Goal: Navigation & Orientation: Understand site structure

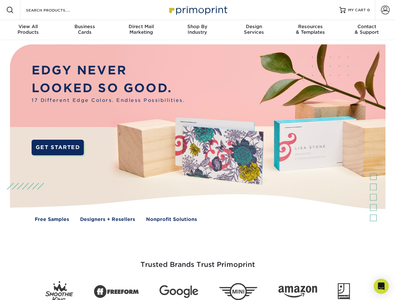
click at [197, 150] on img at bounding box center [197, 137] width 391 height 195
click at [10, 10] on span at bounding box center [10, 10] width 8 height 8
click at [385, 10] on span at bounding box center [385, 10] width 9 height 9
click at [28, 30] on div "View All Products" at bounding box center [28, 29] width 56 height 11
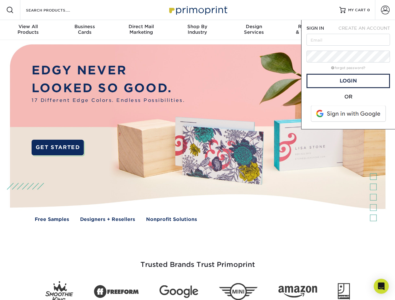
click at [84, 30] on div "Business Cards" at bounding box center [84, 29] width 56 height 11
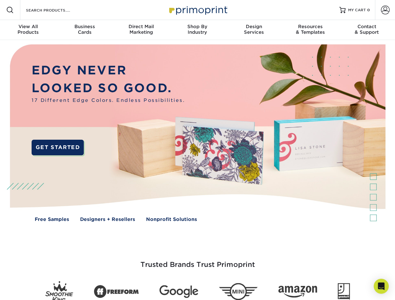
click at [141, 30] on div "Direct Mail Marketing" at bounding box center [141, 29] width 56 height 11
click at [197, 30] on div "Shop By Industry" at bounding box center [197, 29] width 56 height 11
click at [254, 30] on div "Design Services" at bounding box center [254, 29] width 56 height 11
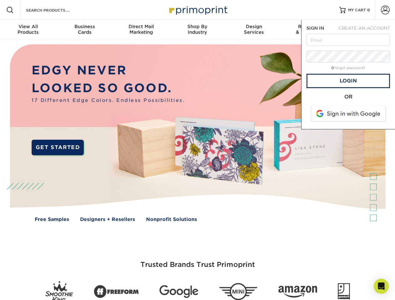
click at [310, 30] on span "SIGN IN" at bounding box center [315, 28] width 18 height 5
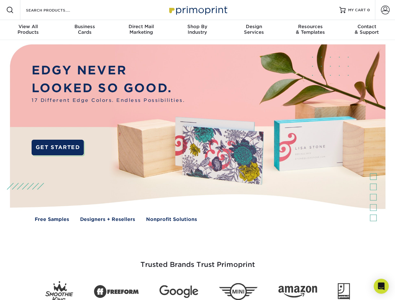
click at [367, 30] on div "Contact & Support" at bounding box center [367, 29] width 56 height 11
